Goal: Task Accomplishment & Management: Manage account settings

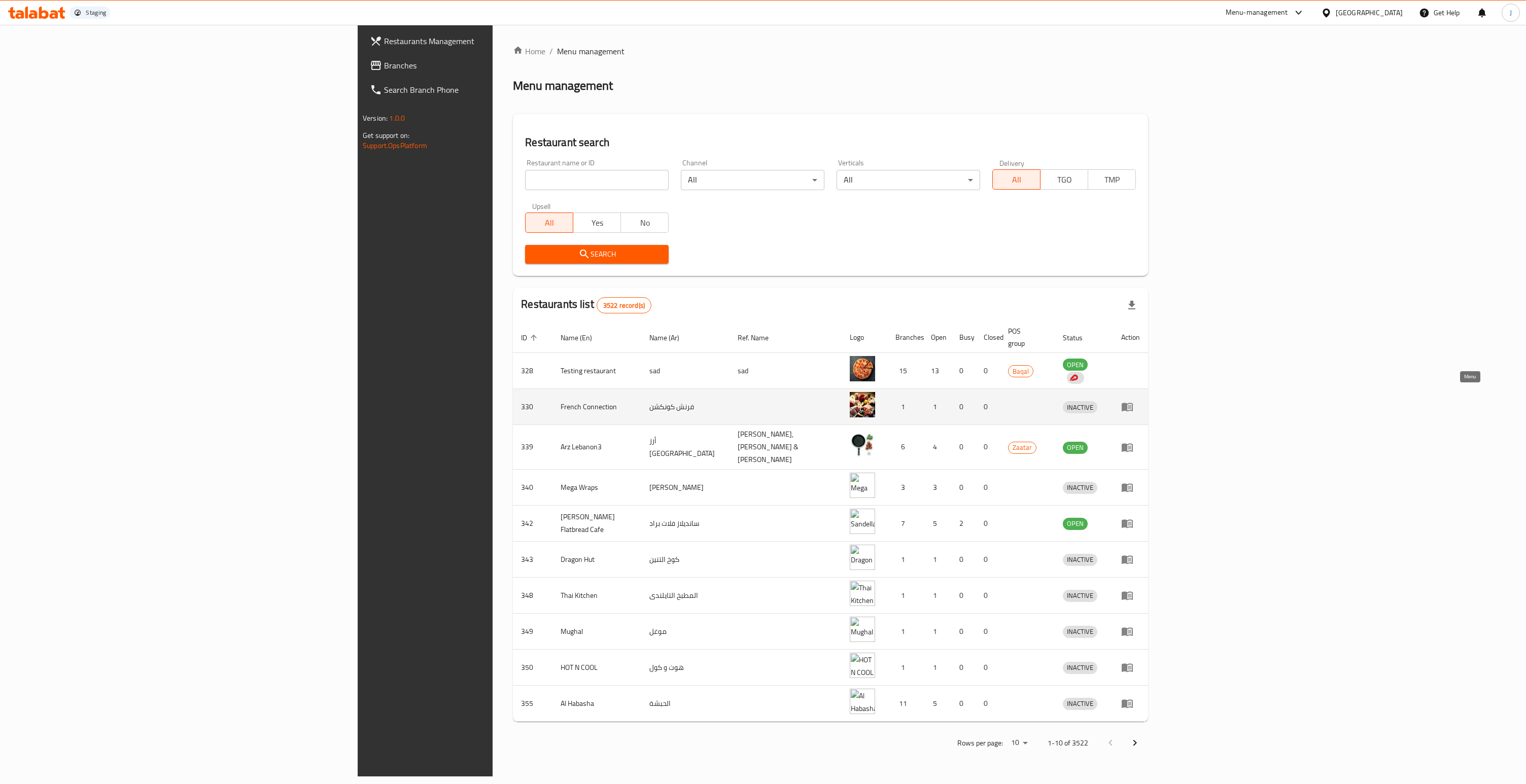
click at [1133, 403] on icon "enhanced table" at bounding box center [1127, 408] width 11 height 9
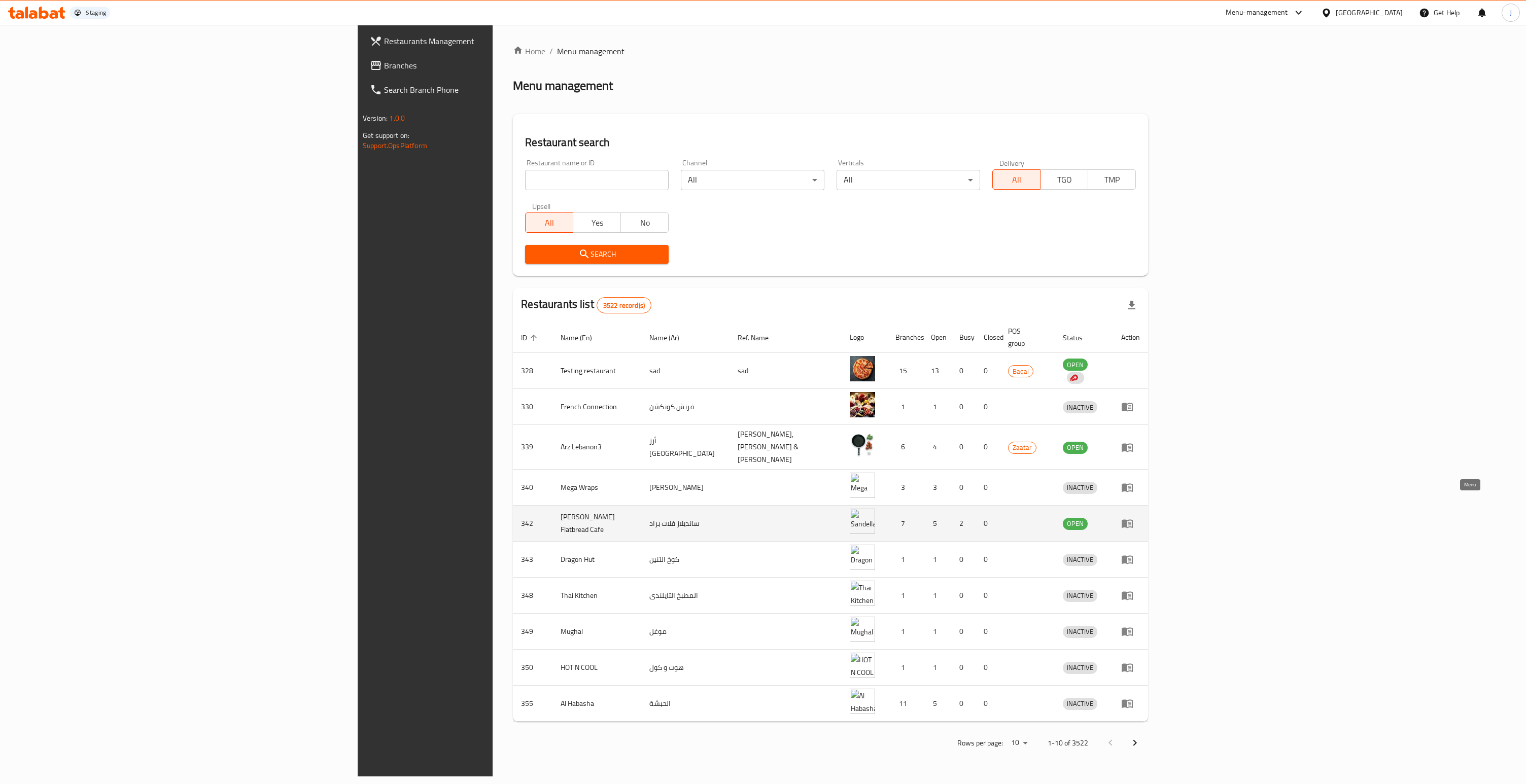
click at [1133, 520] on icon "enhanced table" at bounding box center [1127, 524] width 11 height 9
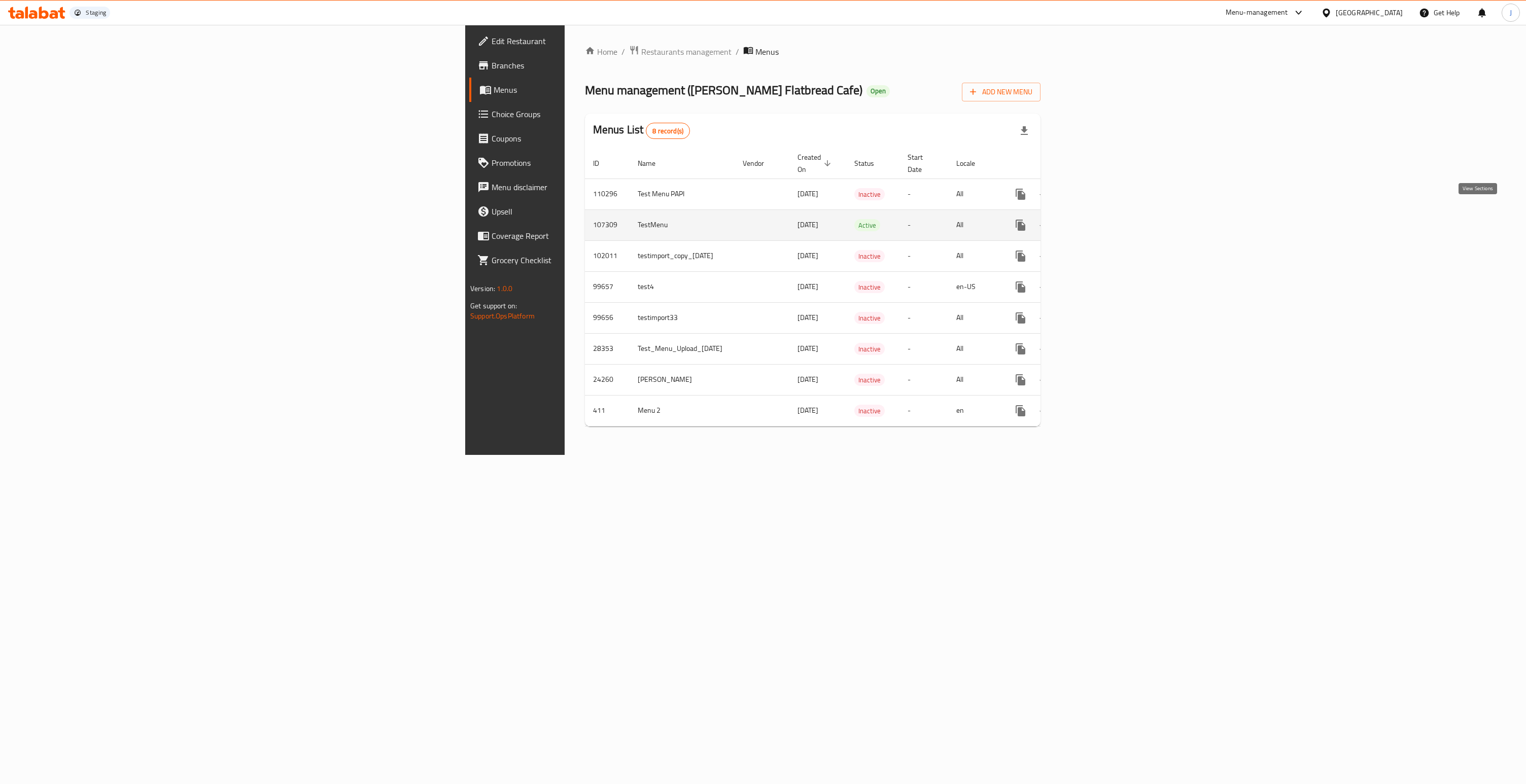
click at [1100, 219] on icon "enhanced table" at bounding box center [1094, 225] width 12 height 12
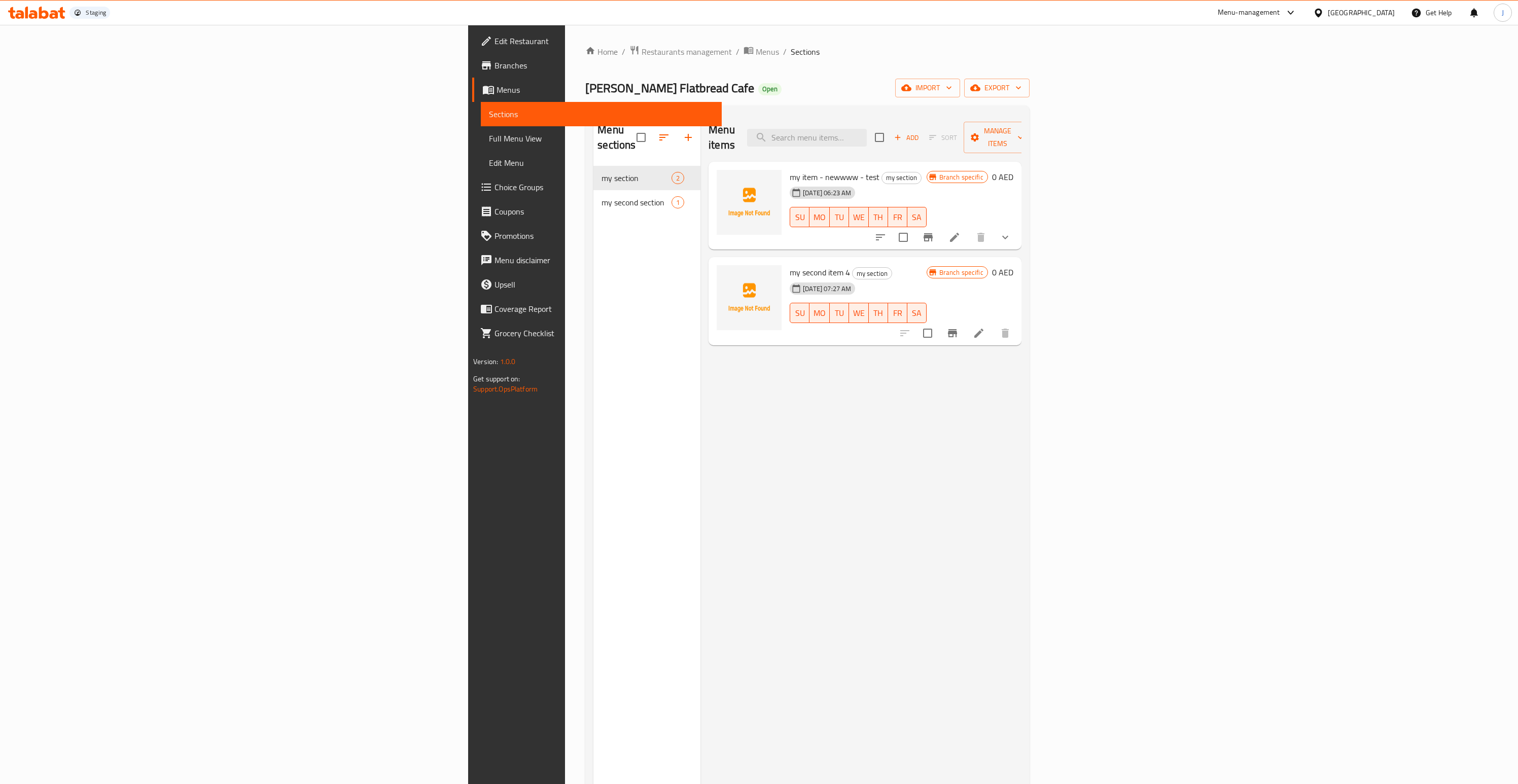
click at [968, 228] on li at bounding box center [954, 238] width 28 height 19
click at [1011, 231] on icon "show more" at bounding box center [1006, 238] width 12 height 12
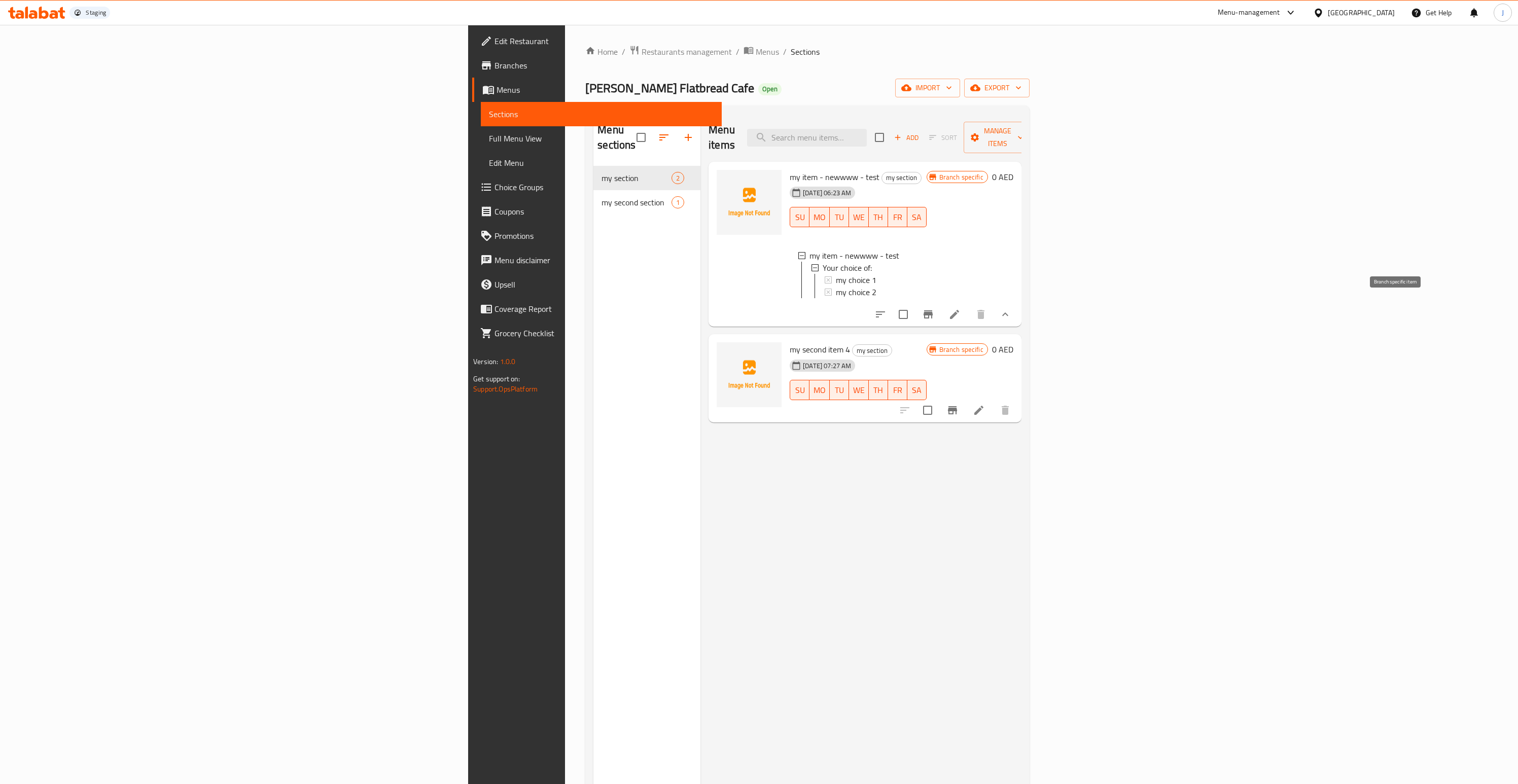
click at [933, 311] on icon "Branch-specific-item" at bounding box center [928, 314] width 9 height 8
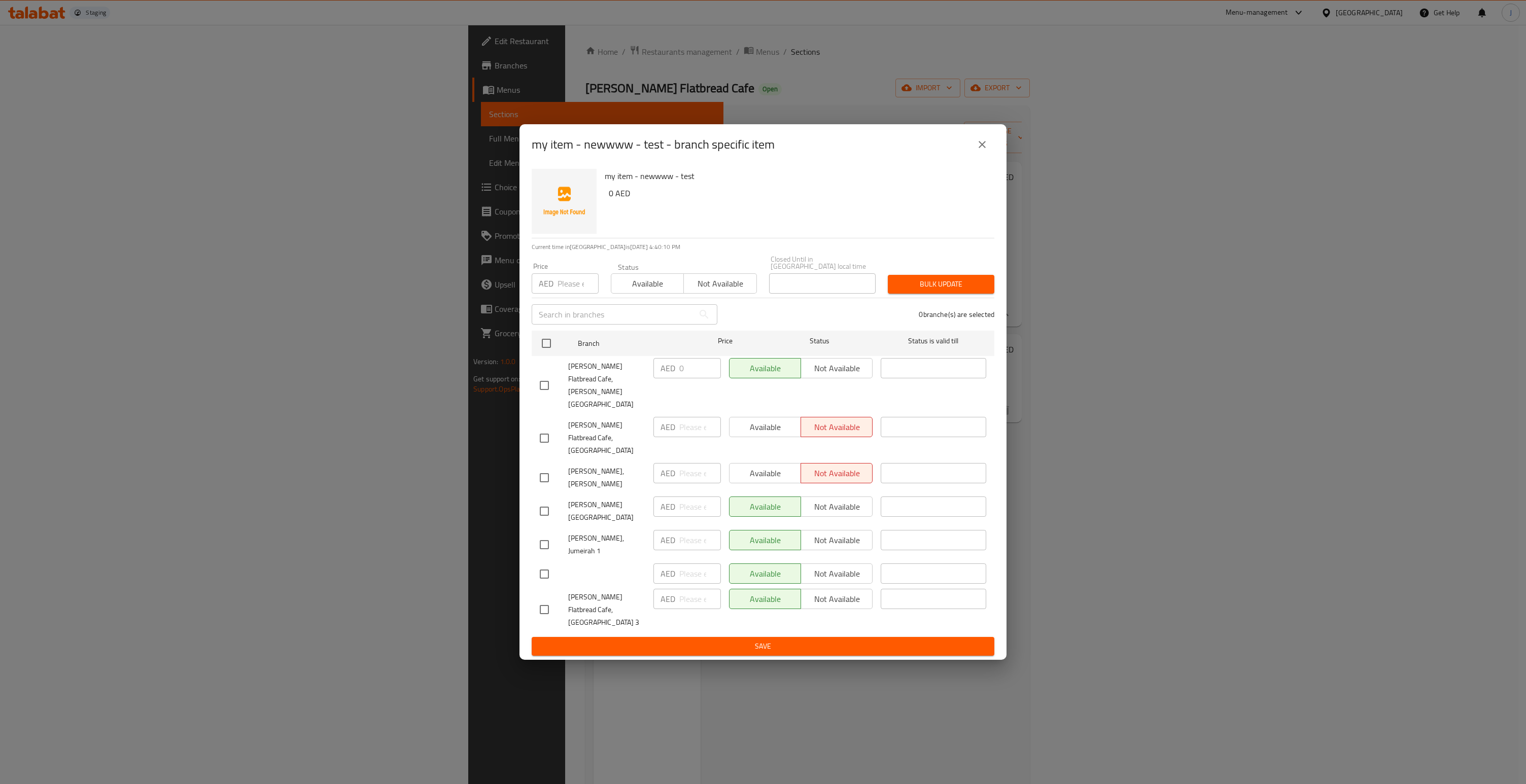
click at [775, 378] on div "Available Not available" at bounding box center [801, 368] width 144 height 20
click at [817, 378] on div "Available Not available" at bounding box center [801, 368] width 144 height 20
click at [547, 396] on input "checkbox" at bounding box center [544, 386] width 21 height 21
checkbox input "true"
click at [835, 376] on span "Not available" at bounding box center [837, 369] width 63 height 15
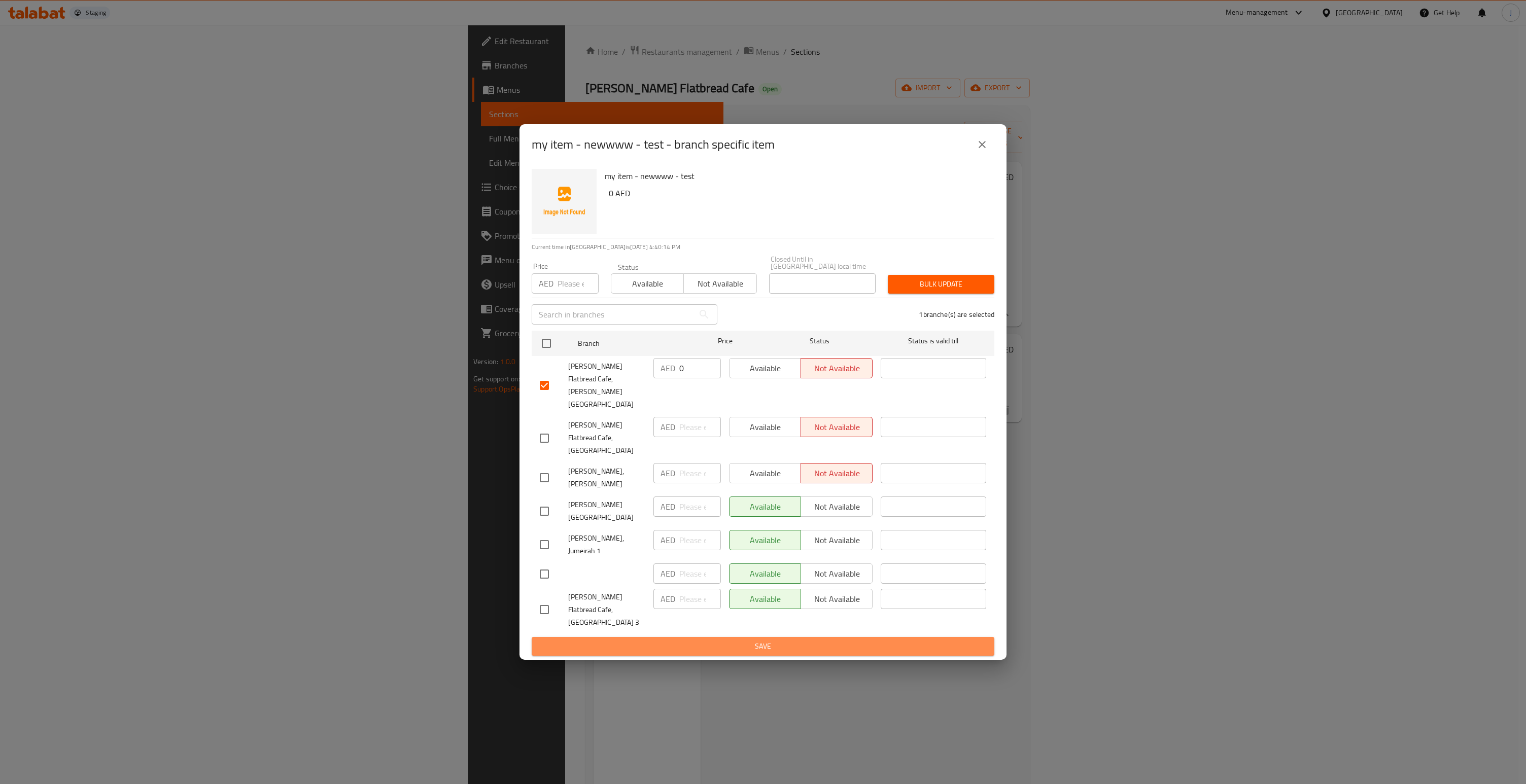
click at [778, 640] on span "Save" at bounding box center [763, 646] width 446 height 12
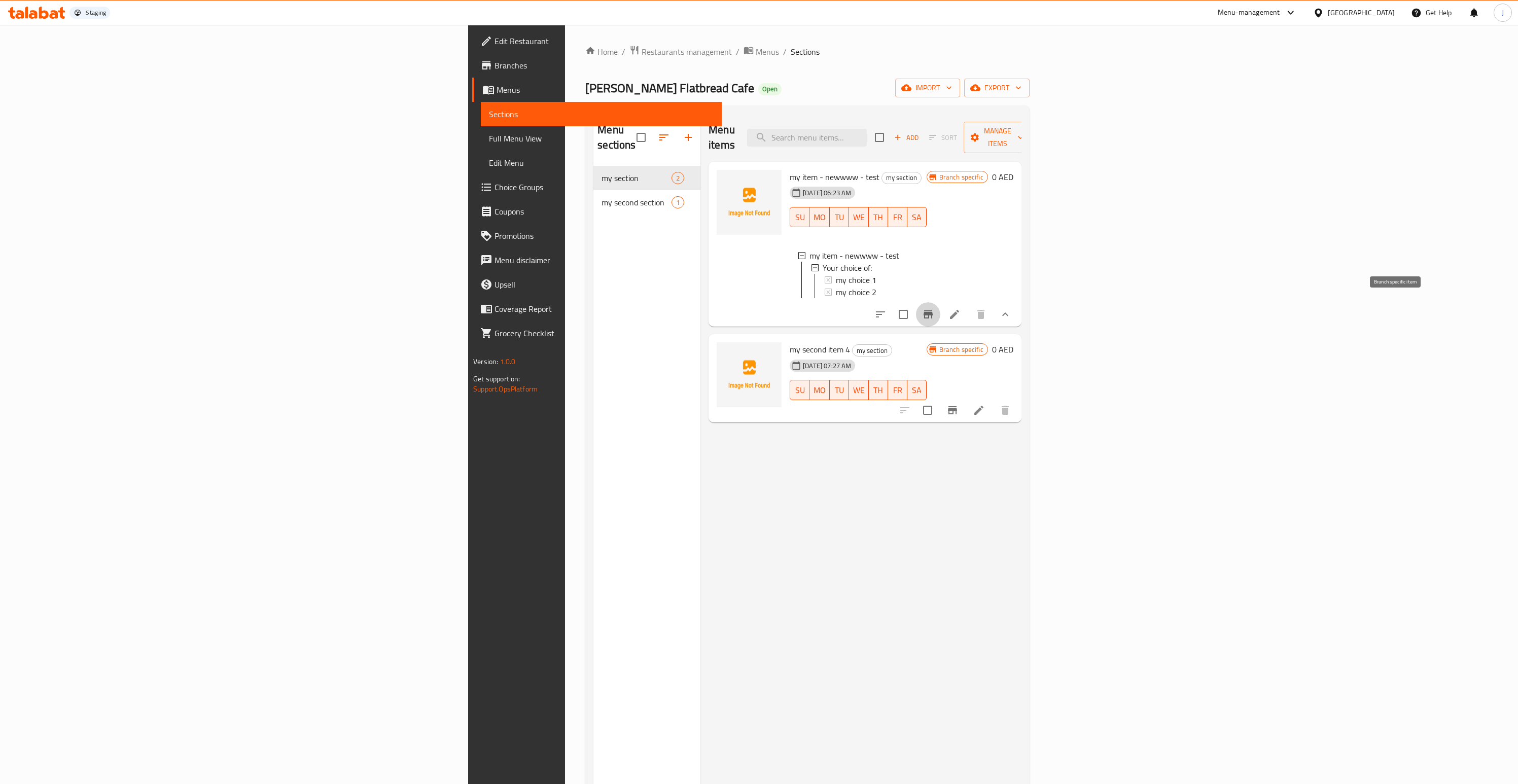
click at [940, 308] on button "Branch-specific-item" at bounding box center [928, 314] width 24 height 24
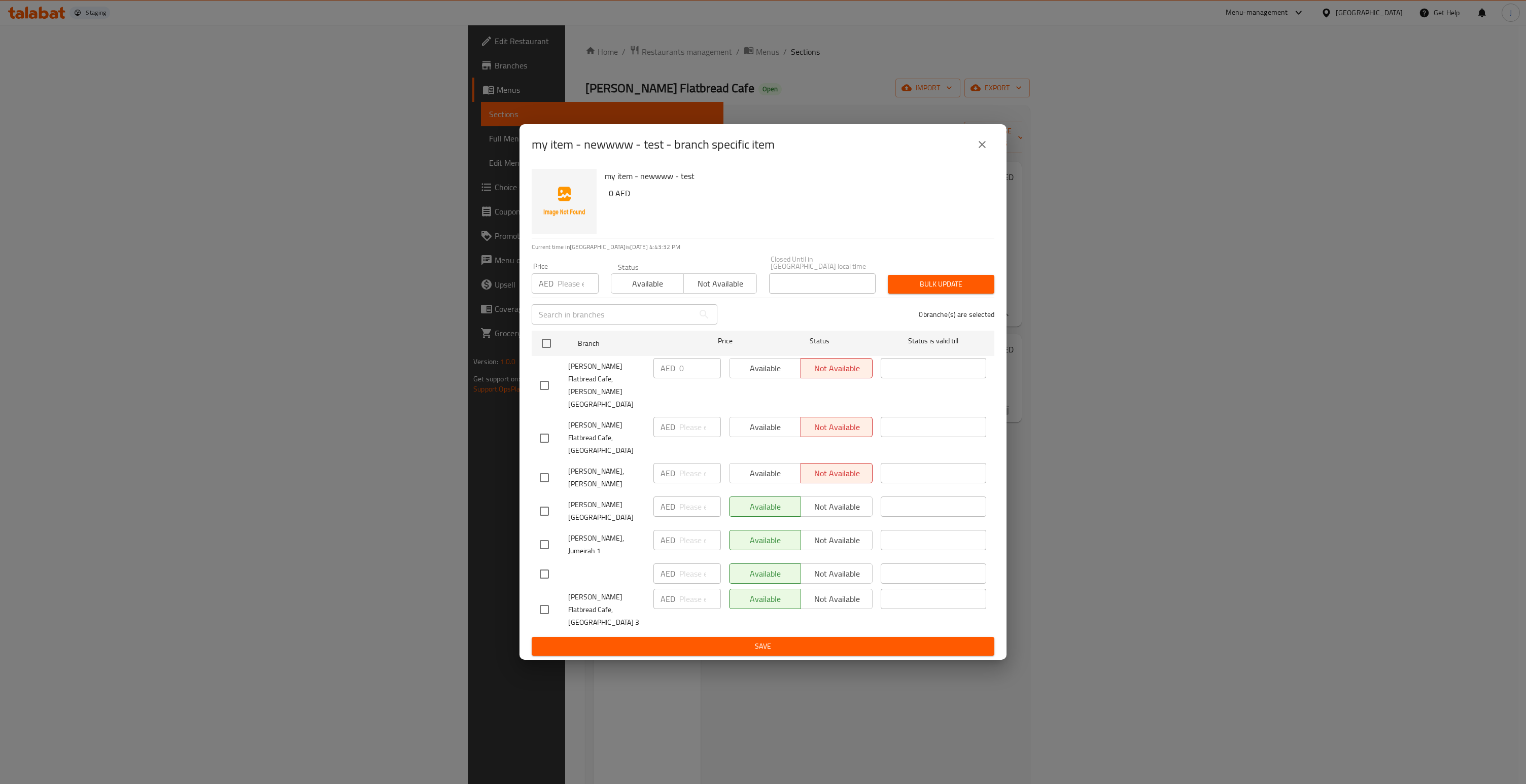
click at [542, 396] on input "checkbox" at bounding box center [544, 386] width 21 height 21
checkbox input "true"
click at [778, 376] on span "Available" at bounding box center [765, 369] width 63 height 15
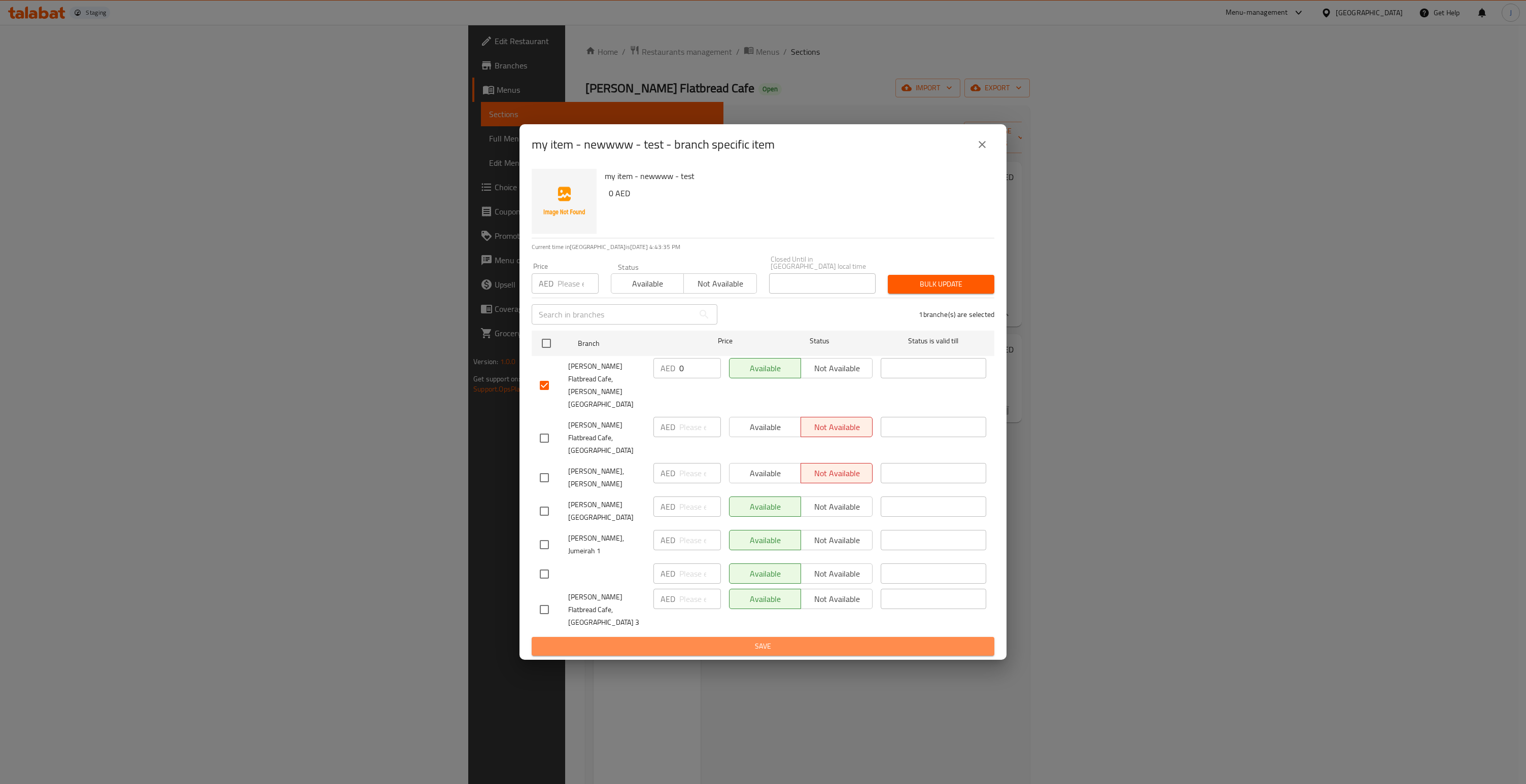
click at [780, 640] on span "Save" at bounding box center [763, 646] width 446 height 12
